Goal: Task Accomplishment & Management: Manage account settings

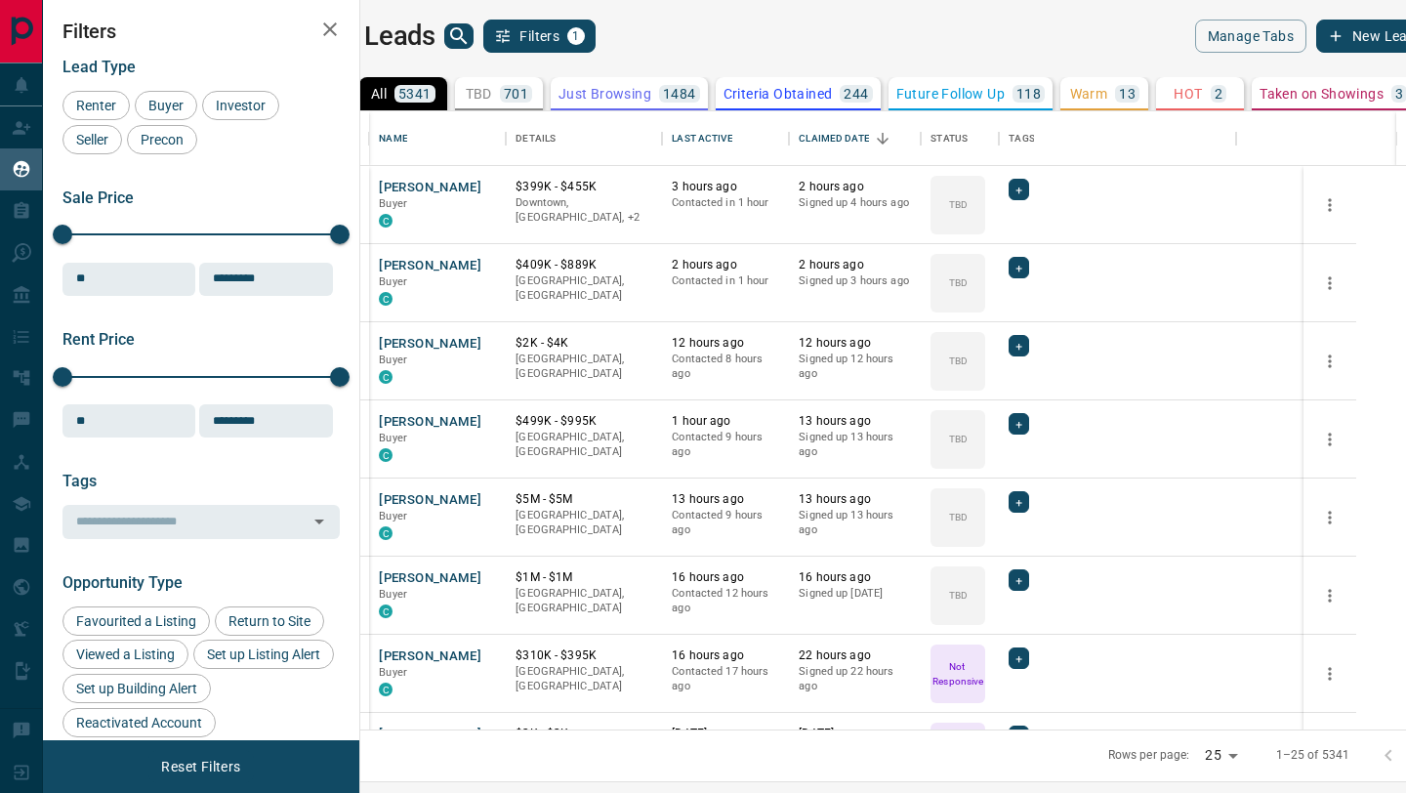
scroll to position [1, 1]
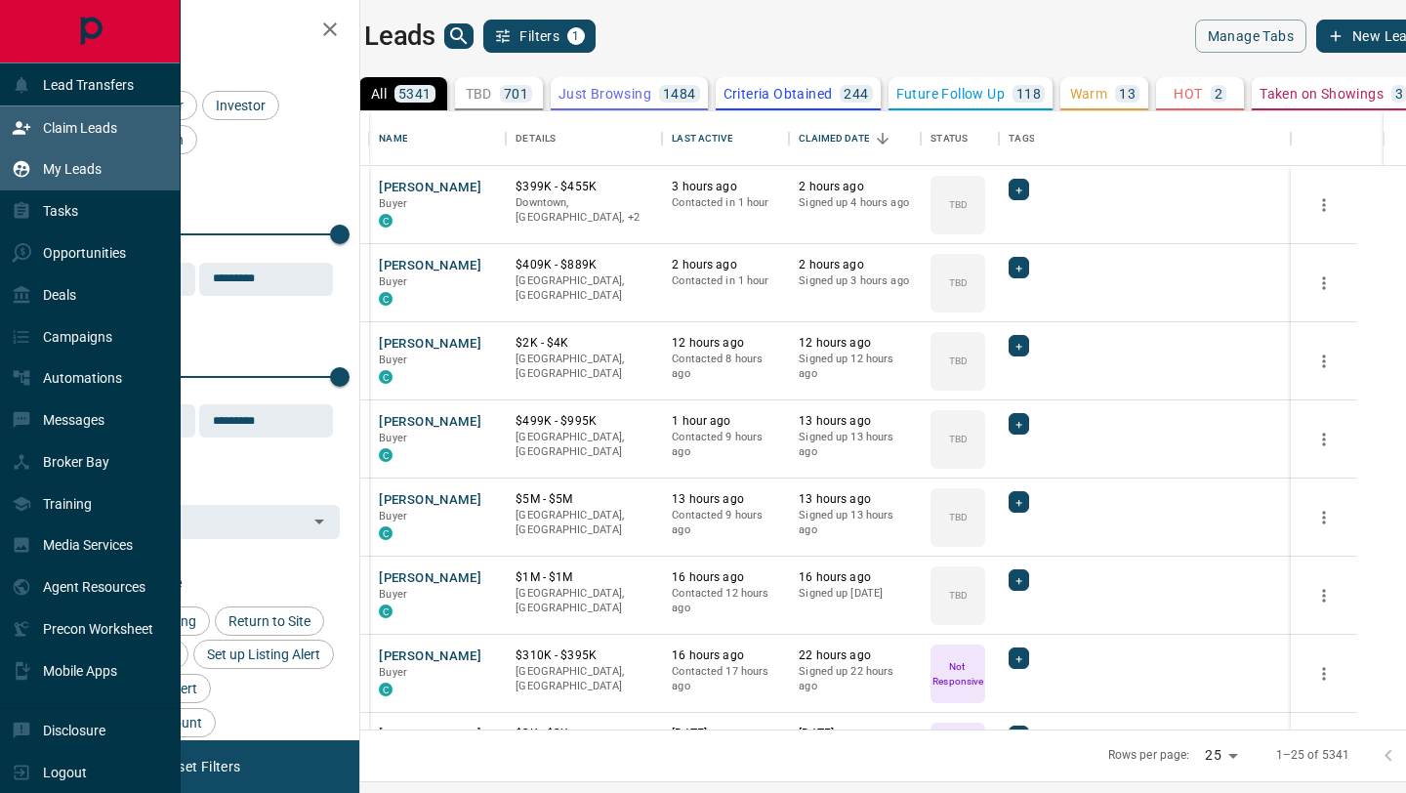
click at [12, 141] on div "Claim Leads" at bounding box center [64, 127] width 105 height 32
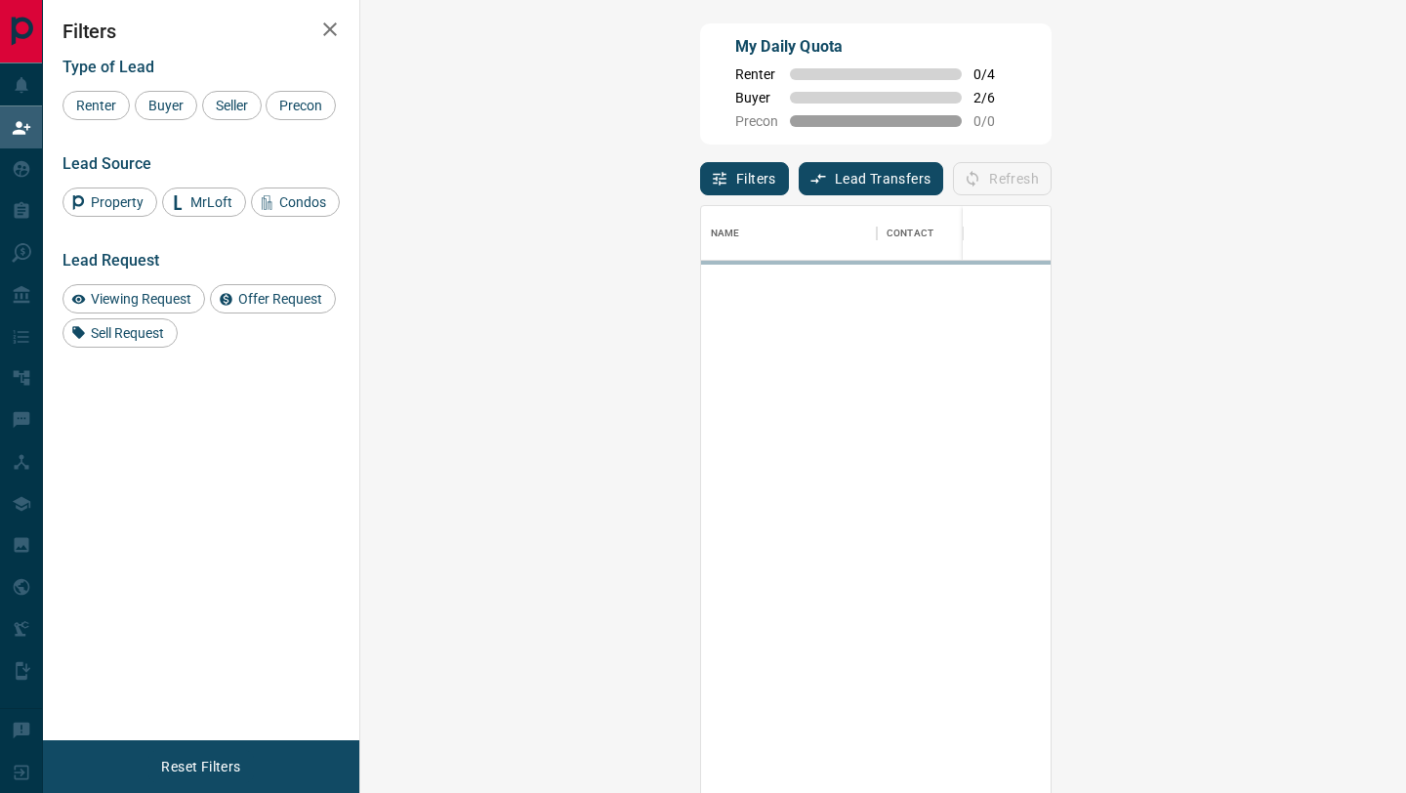
scroll to position [602, 1003]
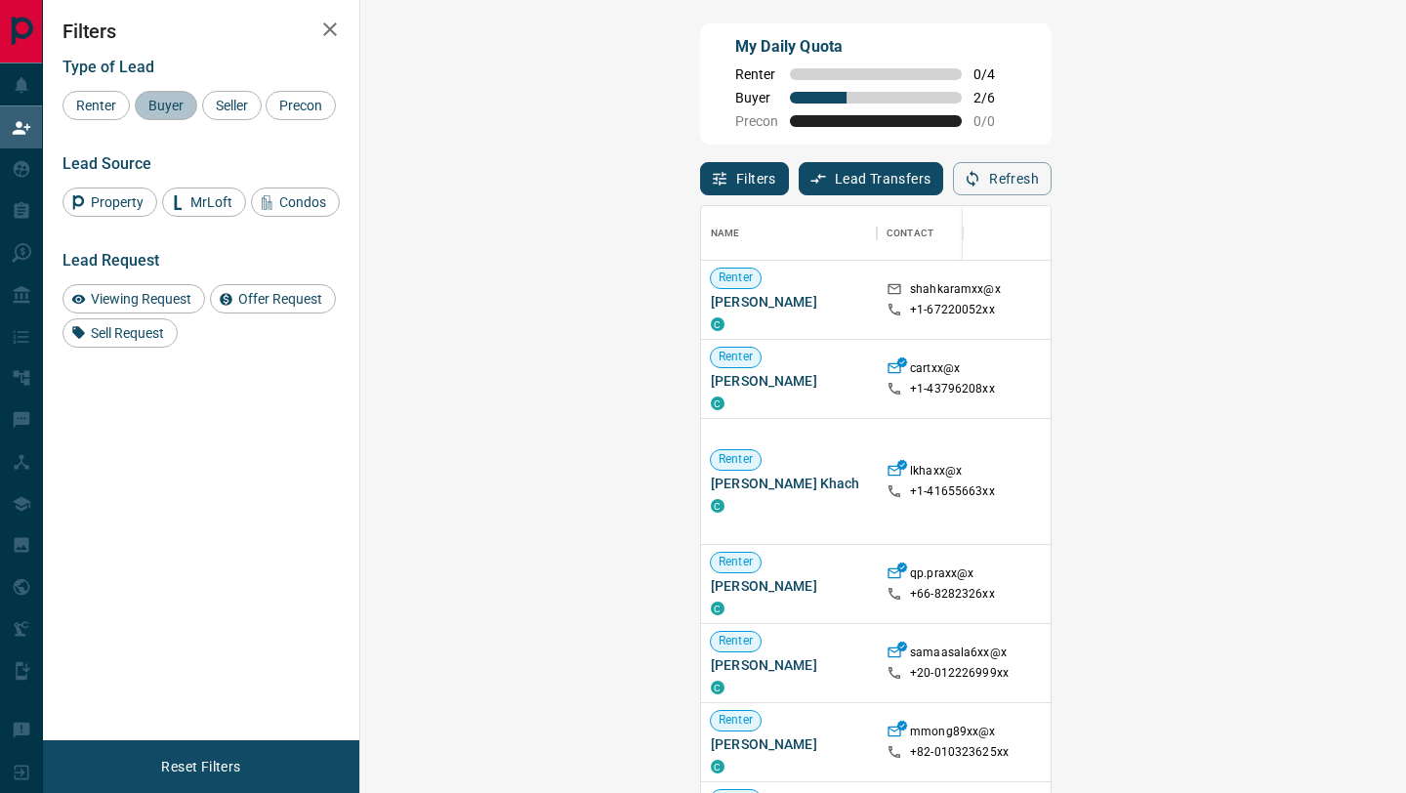
click at [165, 113] on div "Buyer" at bounding box center [166, 105] width 62 height 29
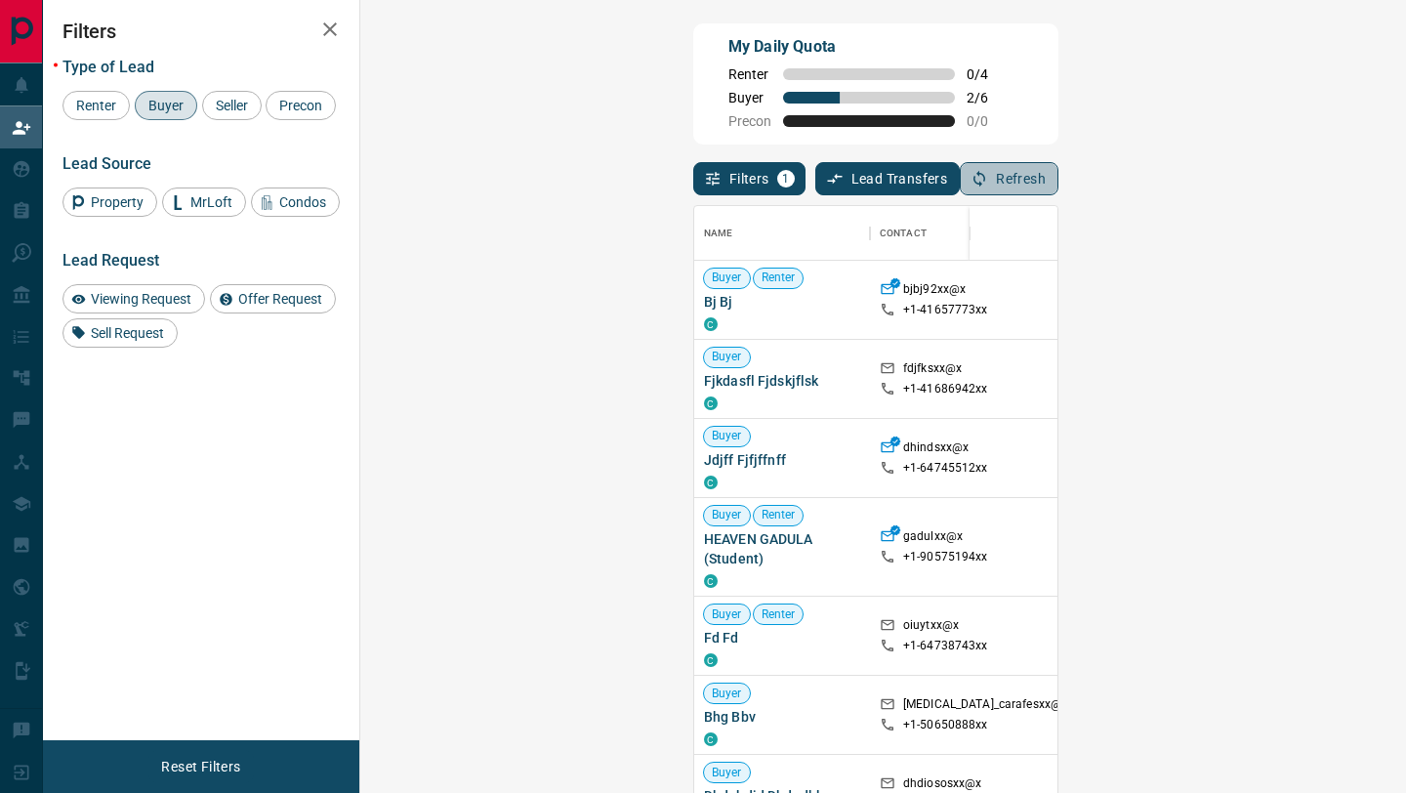
click at [1058, 169] on button "Refresh" at bounding box center [1009, 178] width 99 height 33
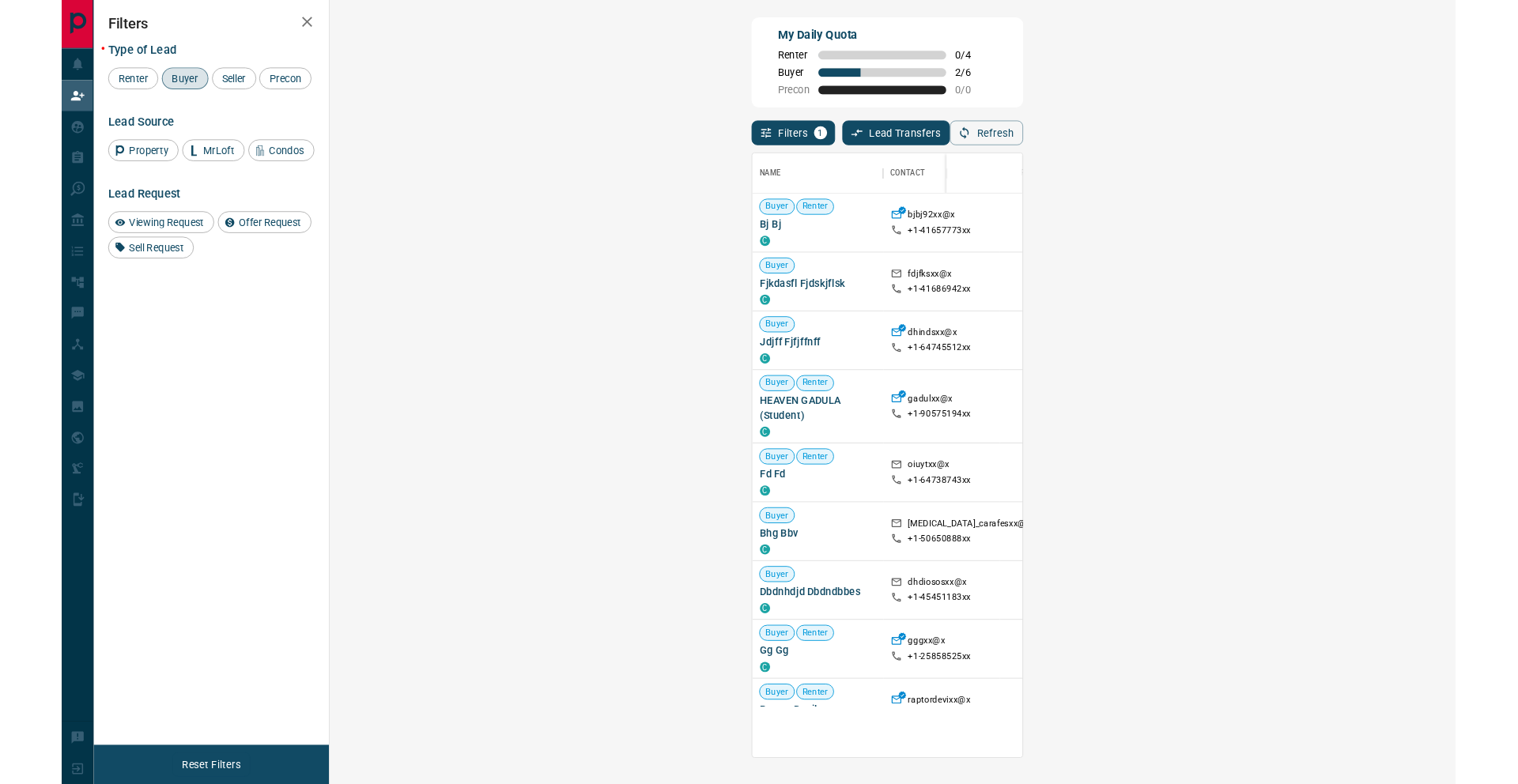
scroll to position [13, 13]
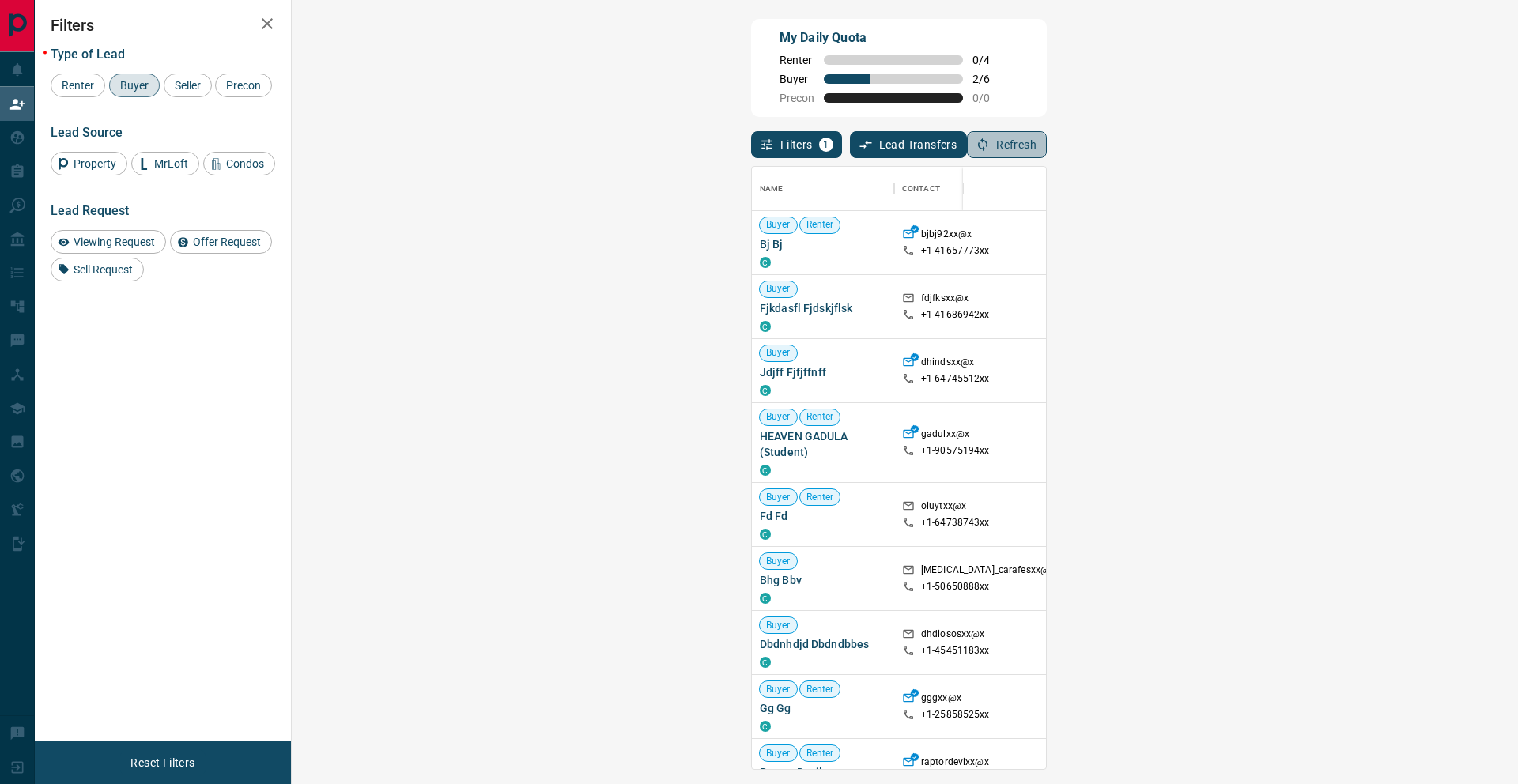
click at [1047, 147] on button "Refresh" at bounding box center [1007, 144] width 80 height 27
click at [1047, 153] on button "Refresh" at bounding box center [1007, 144] width 80 height 27
click at [1047, 152] on button "Refresh" at bounding box center [1007, 144] width 80 height 27
click at [1047, 149] on button "Refresh" at bounding box center [1007, 144] width 80 height 27
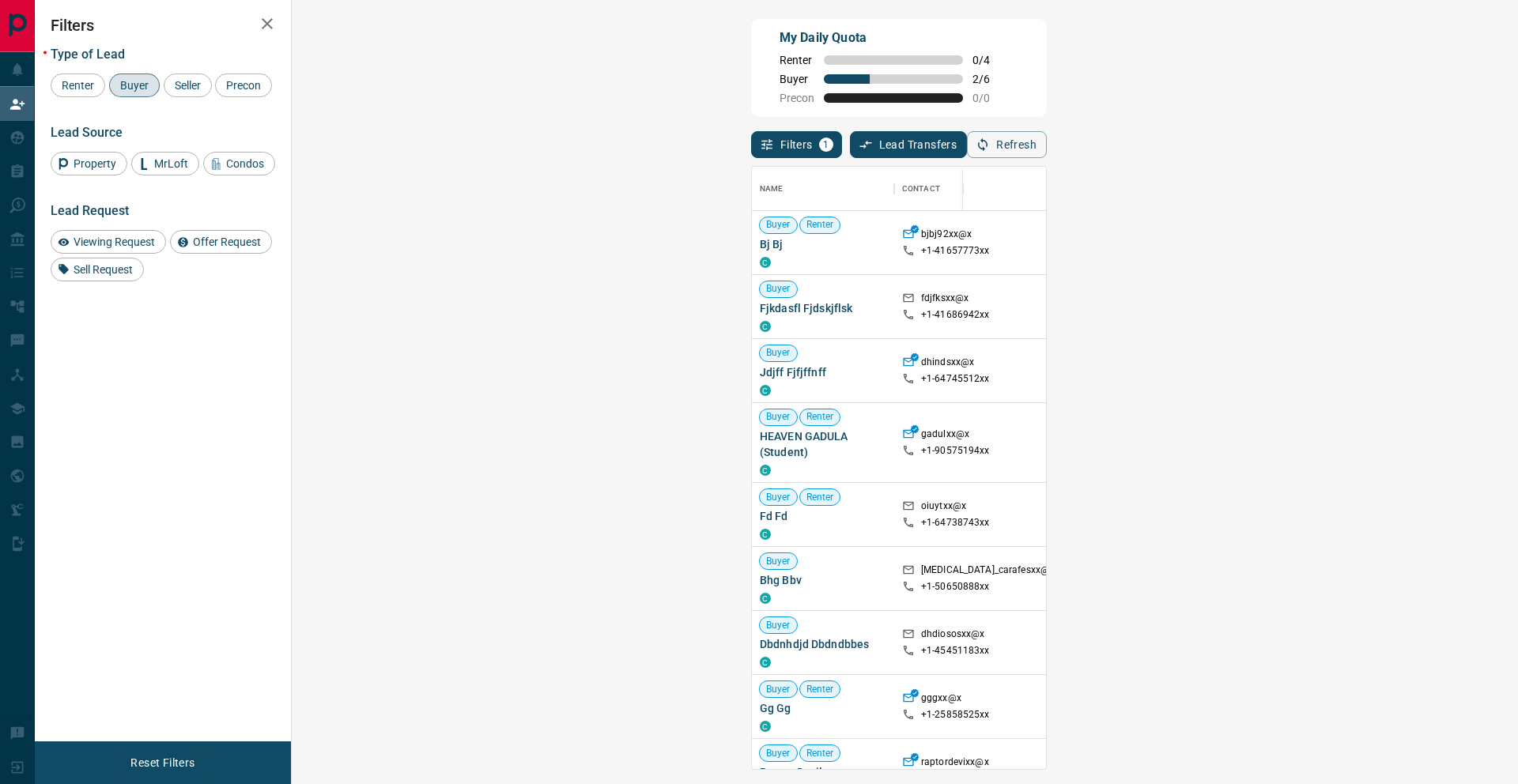
click at [1047, 146] on button "Refresh" at bounding box center [1007, 144] width 80 height 27
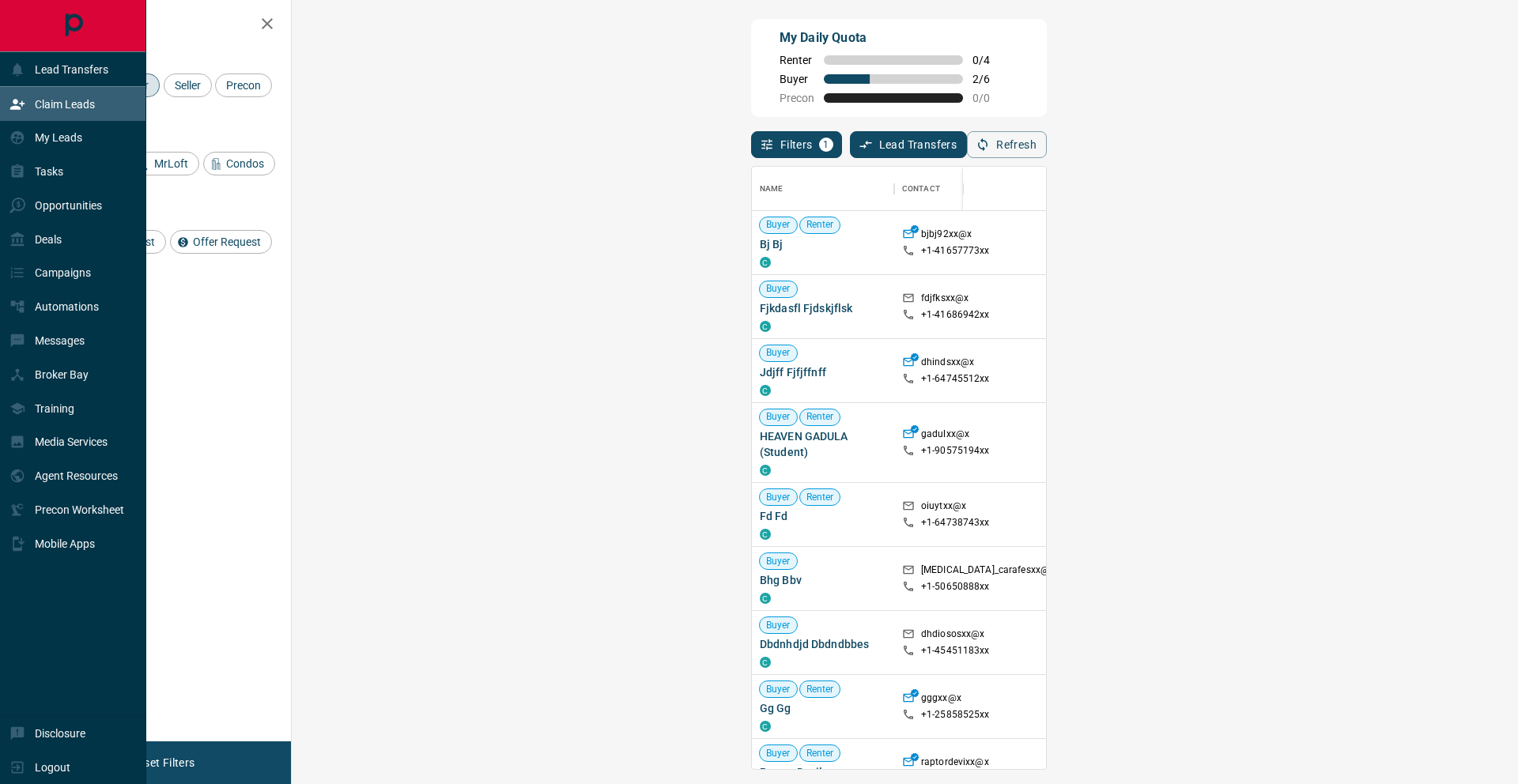
click at [41, 111] on div "Claim Leads" at bounding box center [52, 104] width 85 height 26
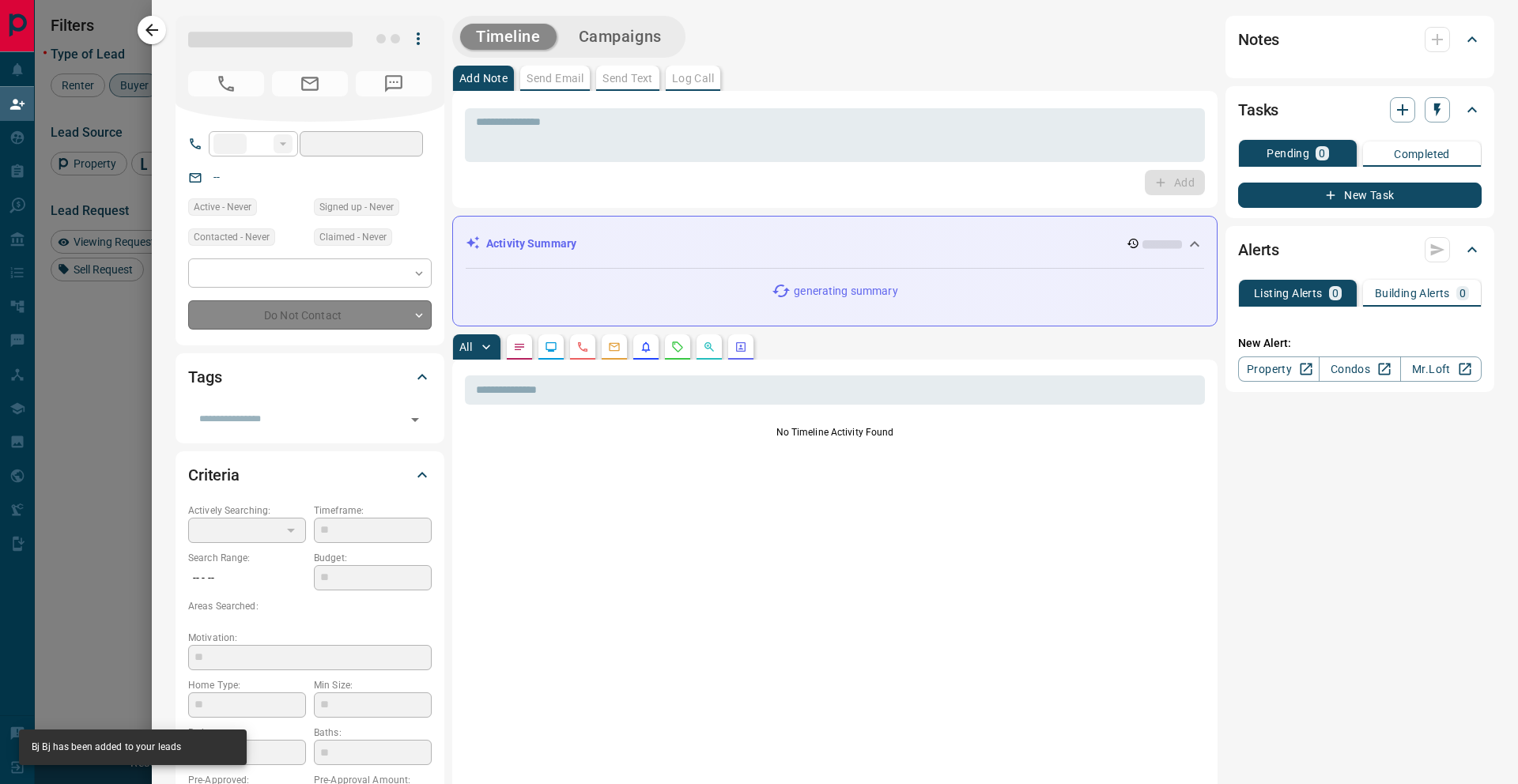
type input "**"
type input "**********"
type input "**"
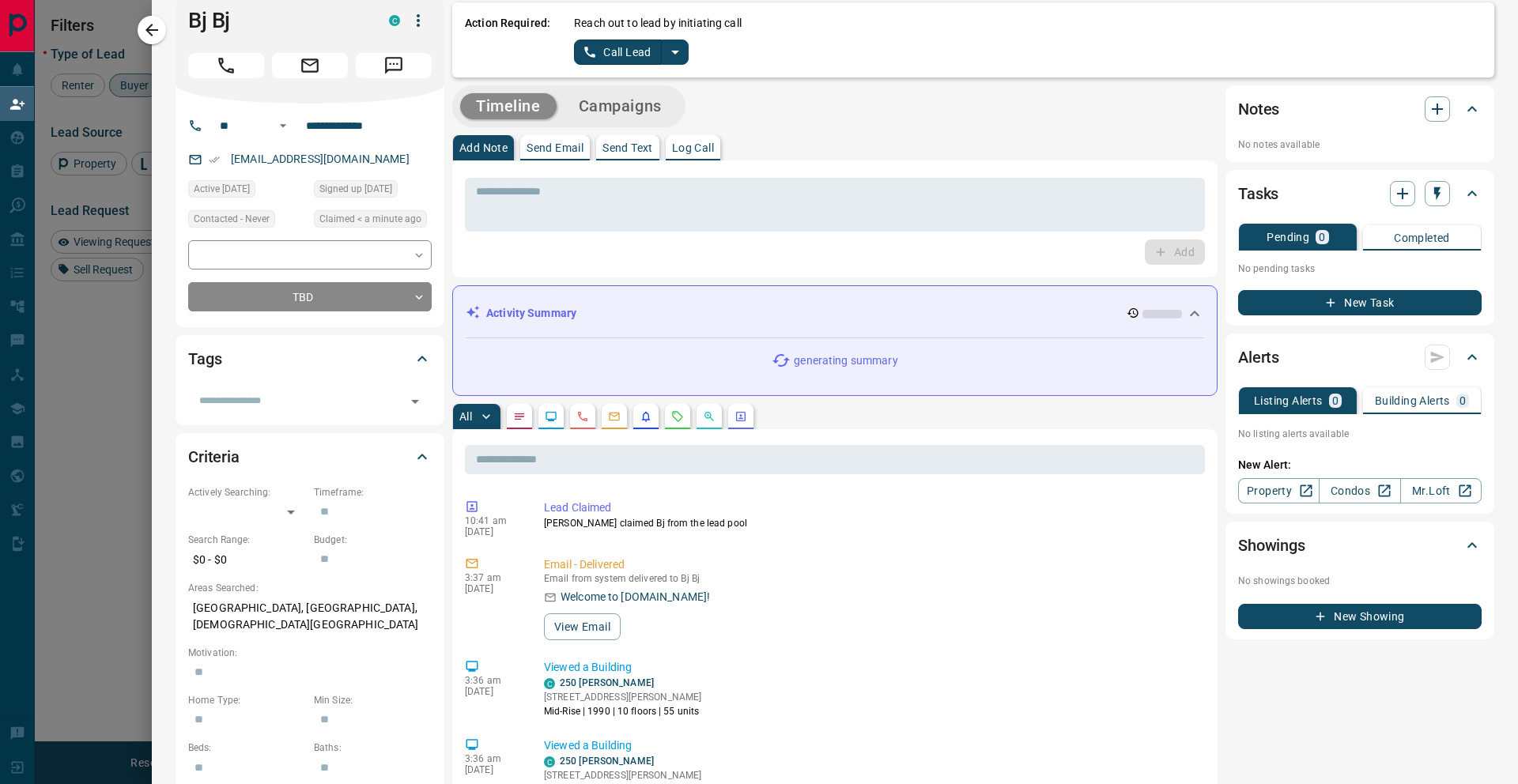
scroll to position [18, 0]
click at [680, 53] on icon "split button" at bounding box center [675, 52] width 19 height 19
click at [378, 152] on div "[EMAIL_ADDRESS][DOMAIN_NAME]" at bounding box center [309, 160] width 244 height 26
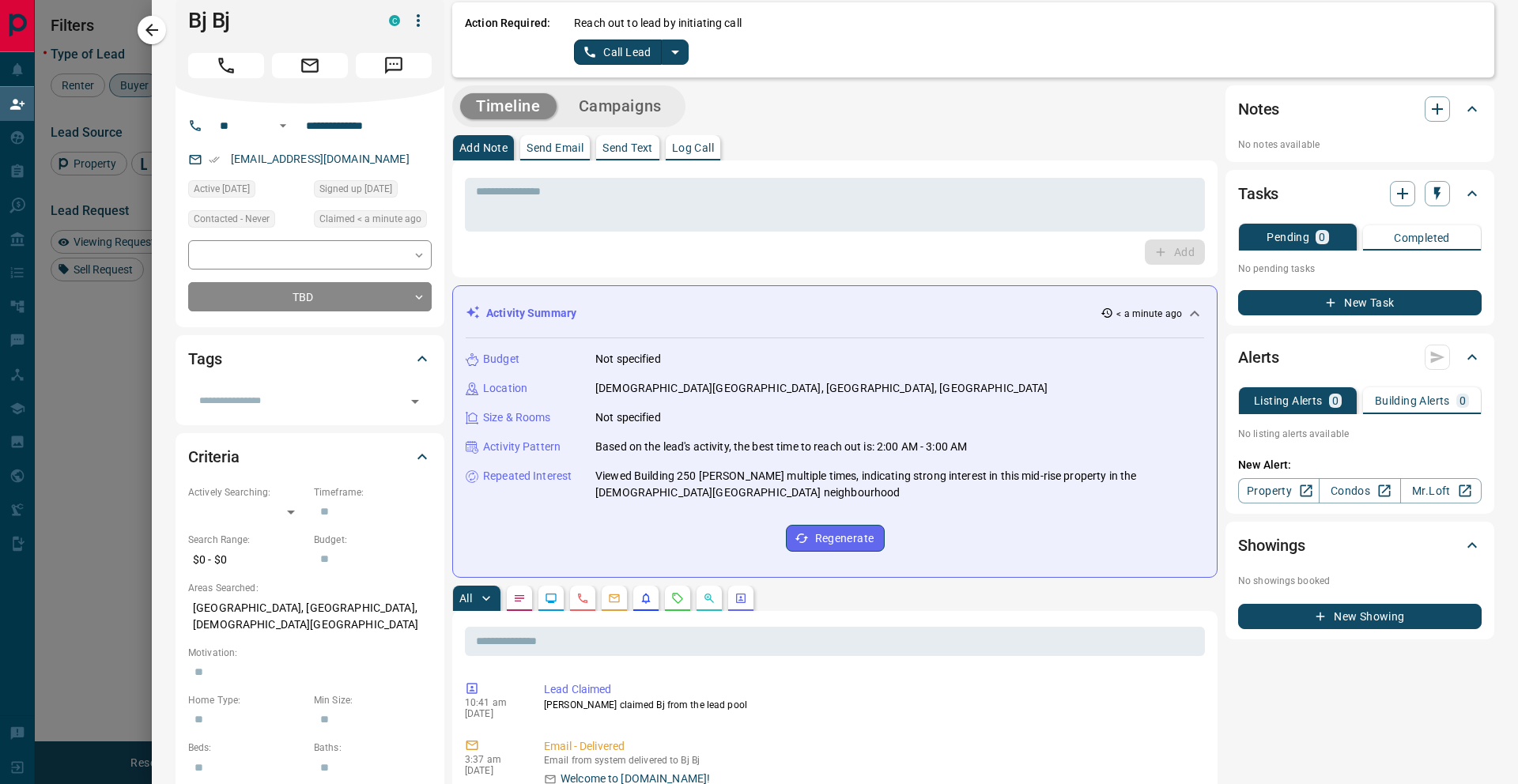
click at [416, 18] on icon "button" at bounding box center [418, 20] width 19 height 19
click at [396, 73] on li "Reallocate" at bounding box center [385, 75] width 93 height 23
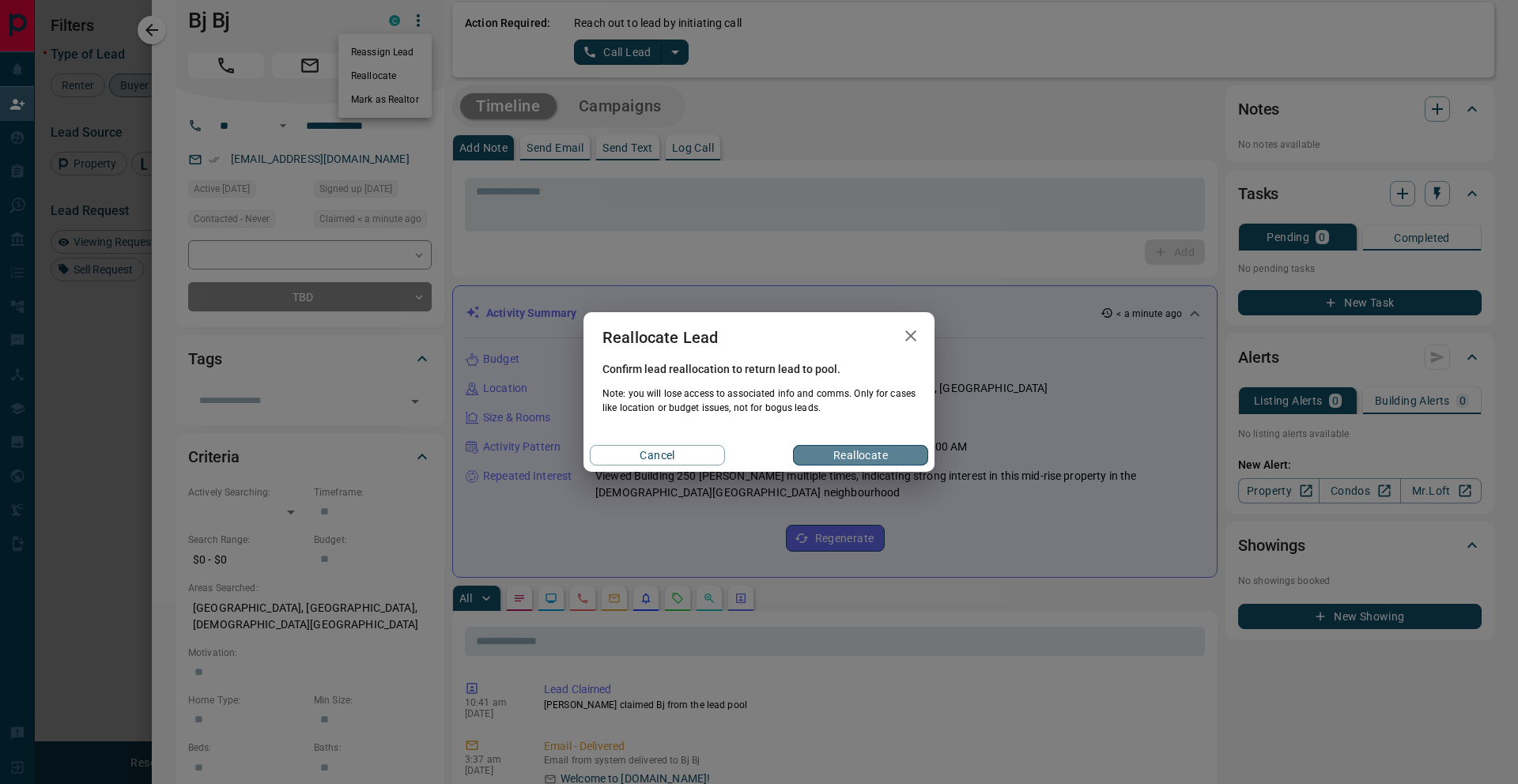
click at [874, 464] on button "Reallocate" at bounding box center [860, 455] width 135 height 20
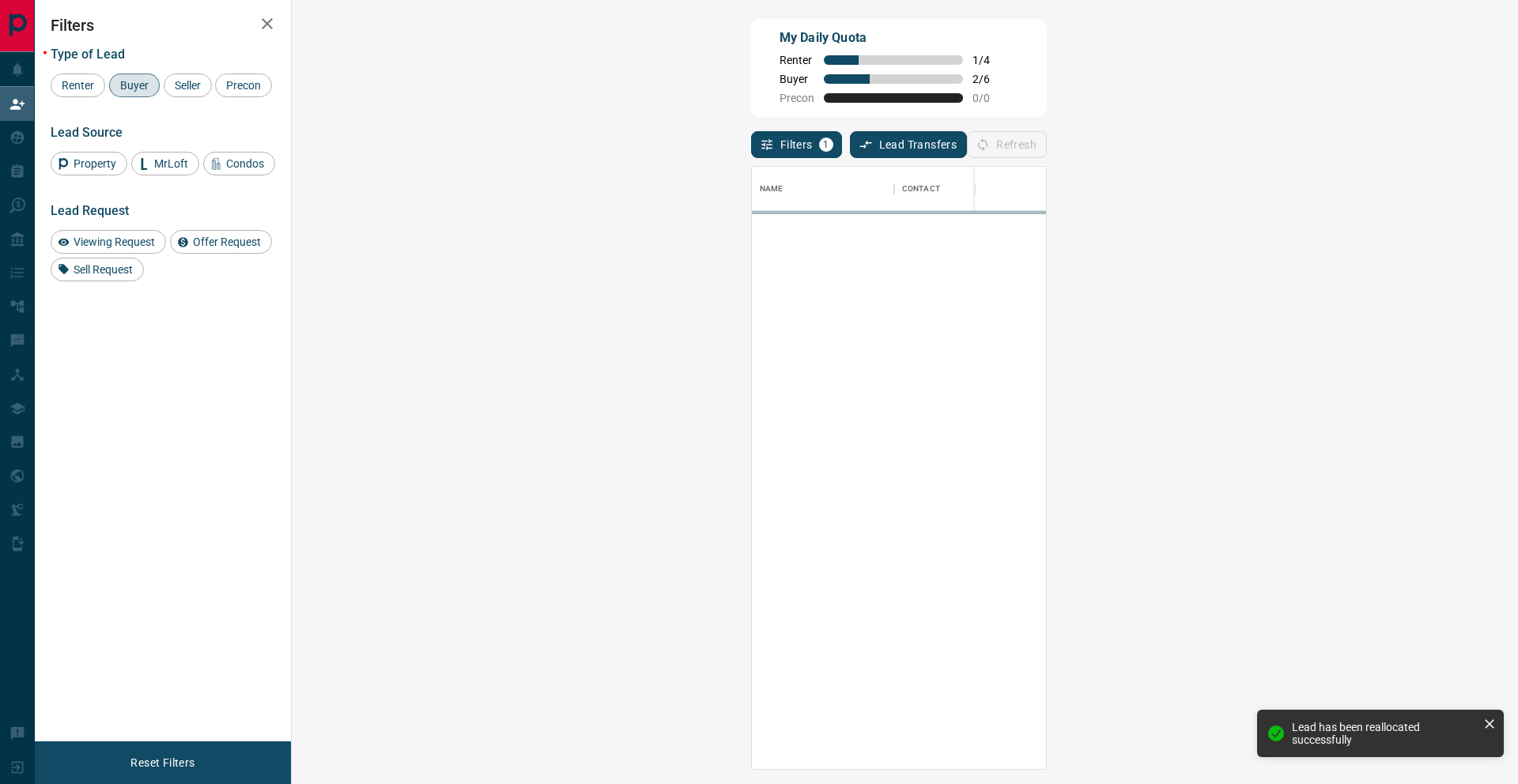
scroll to position [590, 1180]
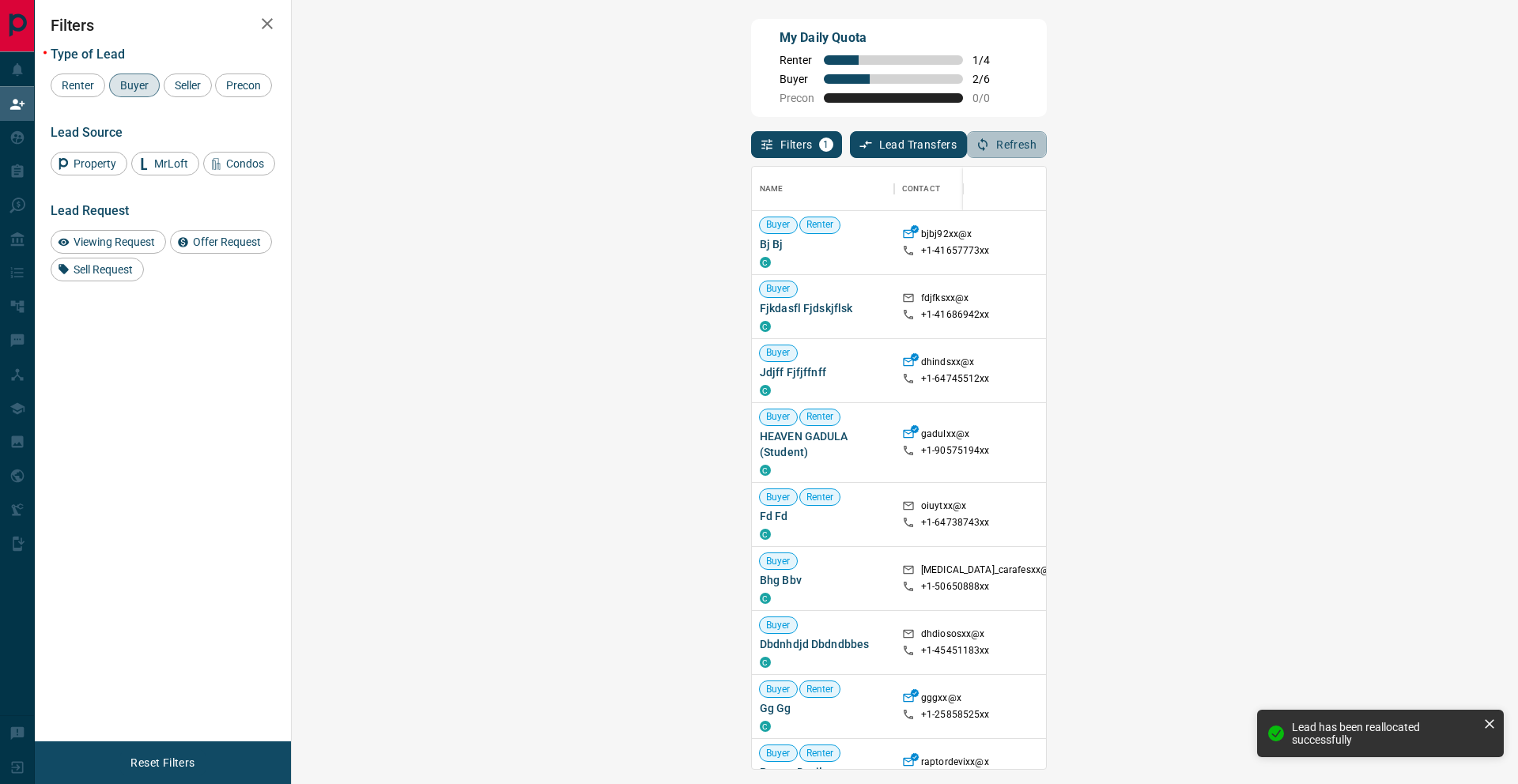
click at [1047, 141] on button "Refresh" at bounding box center [1007, 144] width 80 height 27
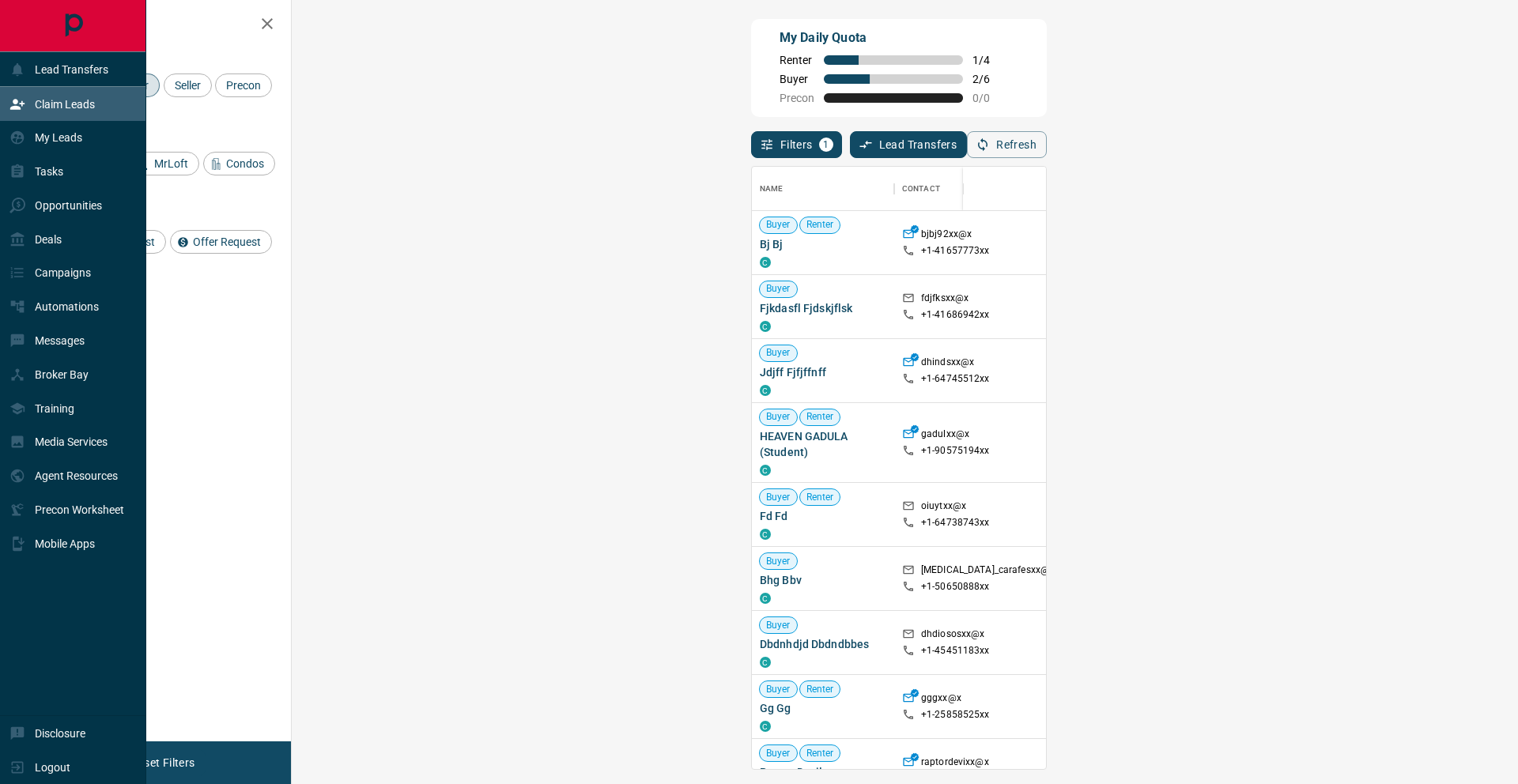
click at [3, 109] on div "Claim Leads" at bounding box center [73, 104] width 147 height 34
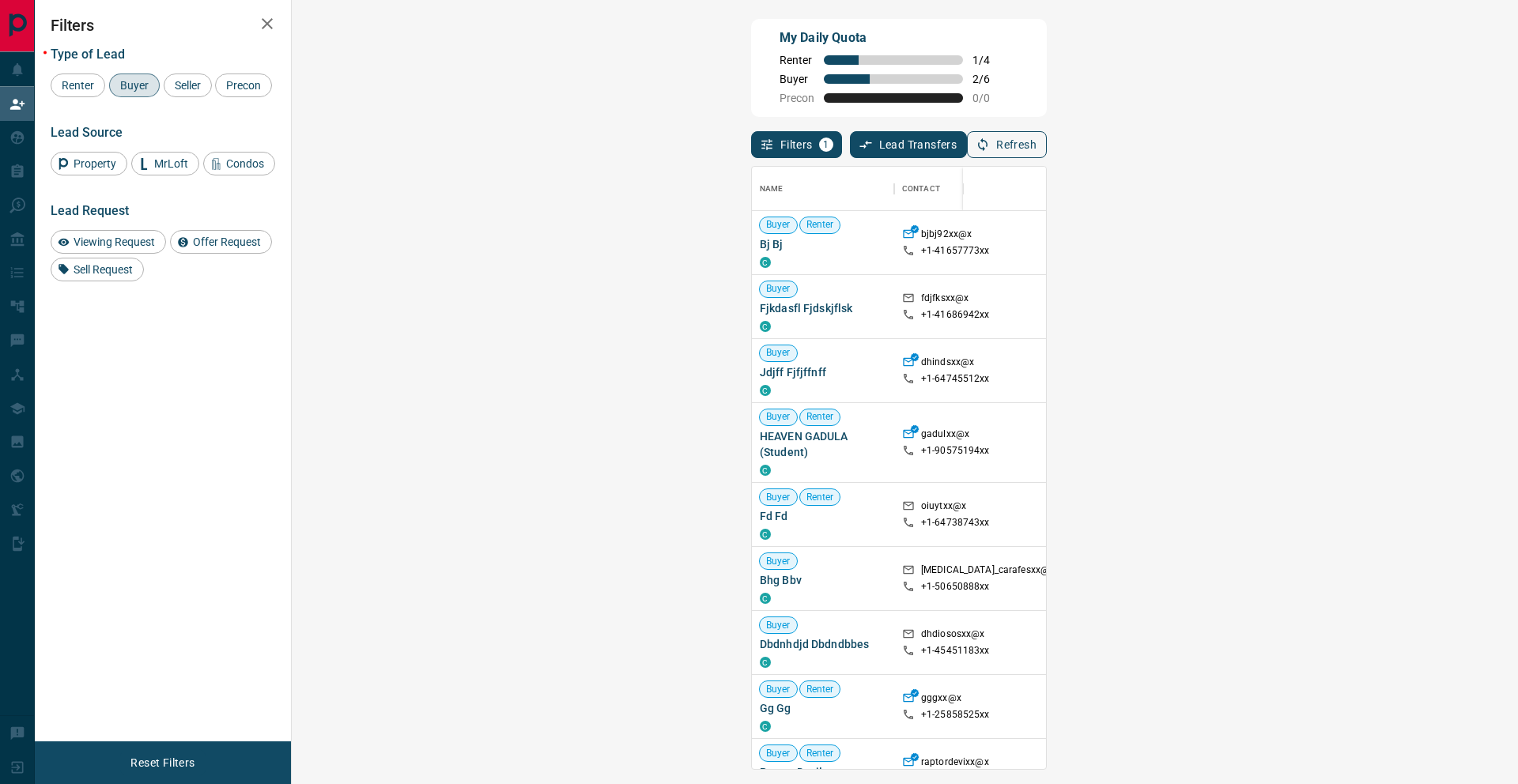
click at [1047, 148] on button "Refresh" at bounding box center [1007, 144] width 80 height 27
click at [990, 150] on icon "button" at bounding box center [983, 145] width 15 height 15
